Goal: Transaction & Acquisition: Purchase product/service

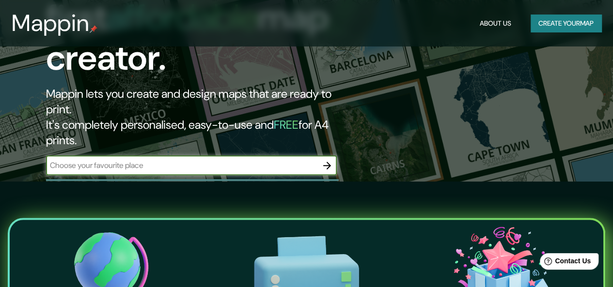
scroll to position [106, 0]
click at [155, 156] on div "​" at bounding box center [191, 165] width 291 height 19
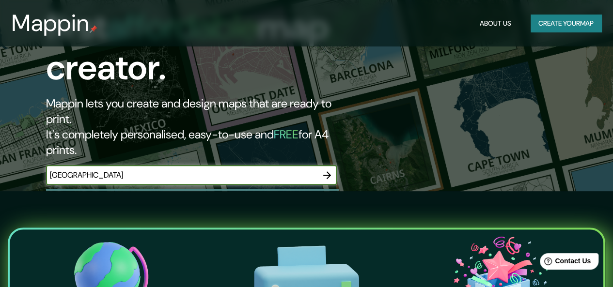
scroll to position [97, 0]
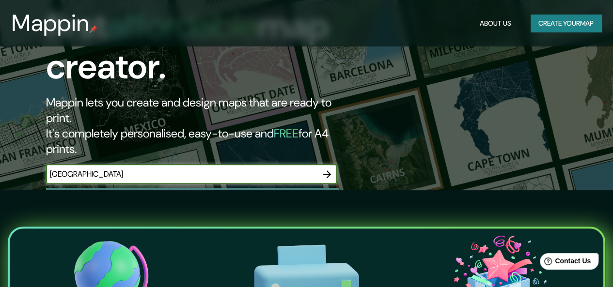
click at [299, 169] on input "[GEOGRAPHIC_DATA]" at bounding box center [181, 174] width 271 height 11
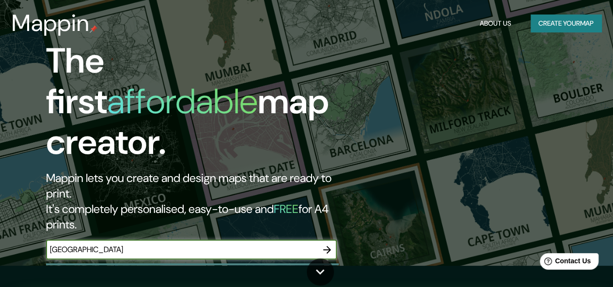
scroll to position [0, 0]
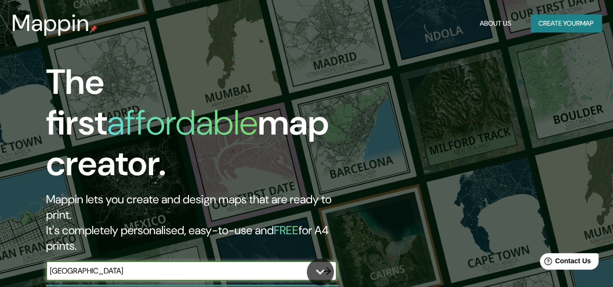
click at [174, 266] on input "[GEOGRAPHIC_DATA]" at bounding box center [181, 271] width 271 height 11
type input "[GEOGRAPHIC_DATA]"
click at [326, 268] on icon "button" at bounding box center [327, 272] width 8 height 8
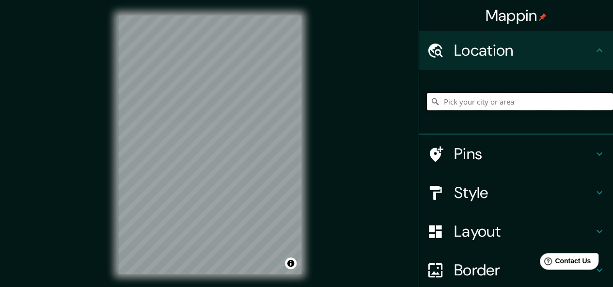
click at [473, 103] on input "Pick your city or area" at bounding box center [520, 101] width 186 height 17
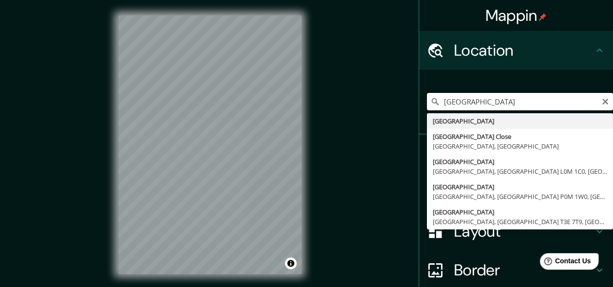
type input "[GEOGRAPHIC_DATA]"
click at [378, 123] on div "Mappin Location [GEOGRAPHIC_DATA] [GEOGRAPHIC_DATA] [GEOGRAPHIC_DATA] Close [GE…" at bounding box center [306, 152] width 613 height 305
